Goal: Transaction & Acquisition: Subscribe to service/newsletter

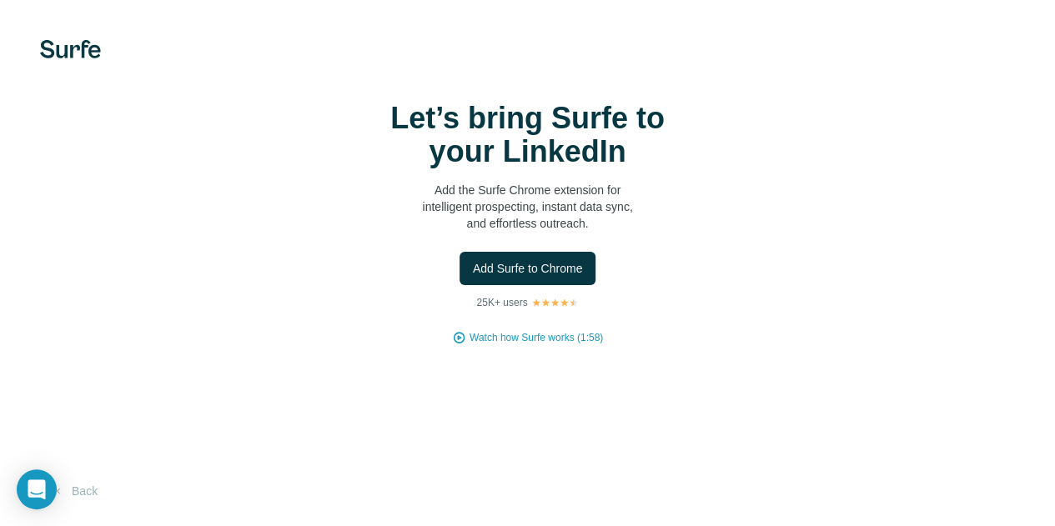
scroll to position [40, 0]
click at [88, 499] on button "Back" at bounding box center [74, 491] width 69 height 30
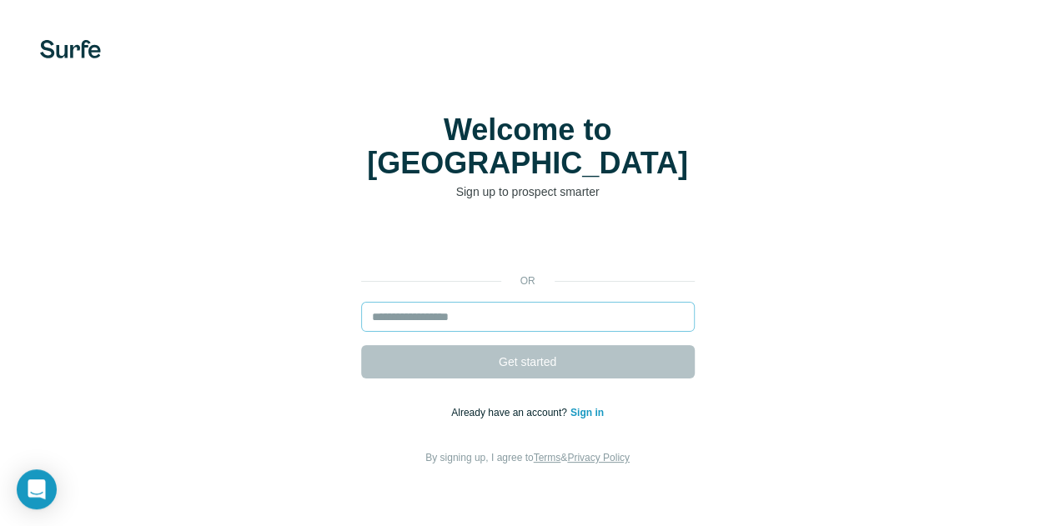
click at [361, 302] on input "email" at bounding box center [527, 317] width 333 height 30
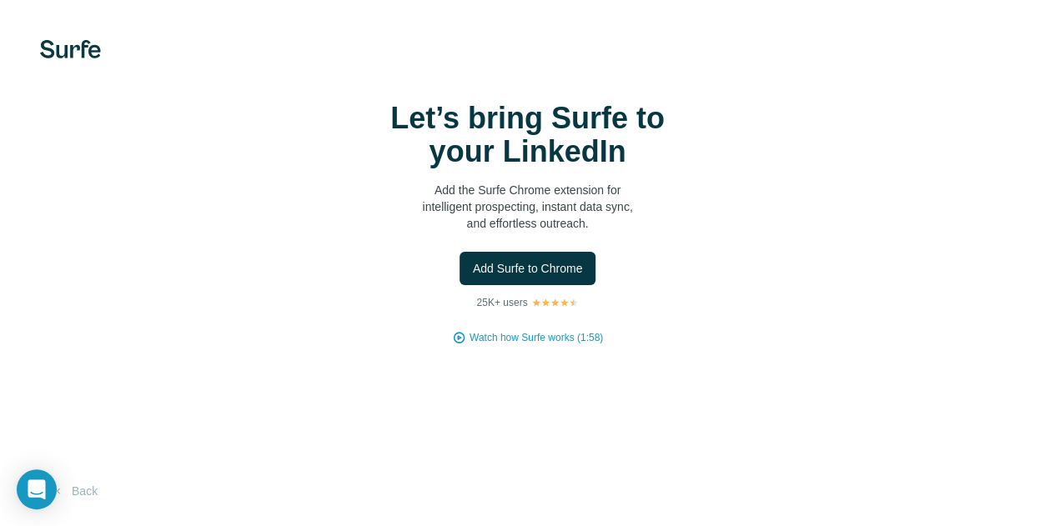
click at [318, 345] on div "Let’s bring Surfe to your LinkedIn Add the Surfe Chrome extension for intellige…" at bounding box center [527, 223] width 988 height 243
click at [459, 285] on button "Add Surfe to Chrome" at bounding box center [527, 268] width 137 height 33
